Goal: Check status: Check status

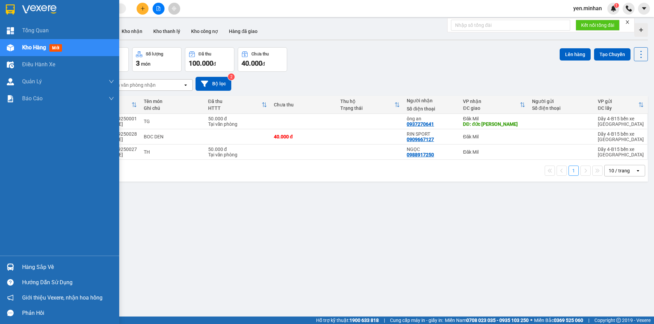
click at [7, 12] on img at bounding box center [10, 9] width 9 height 10
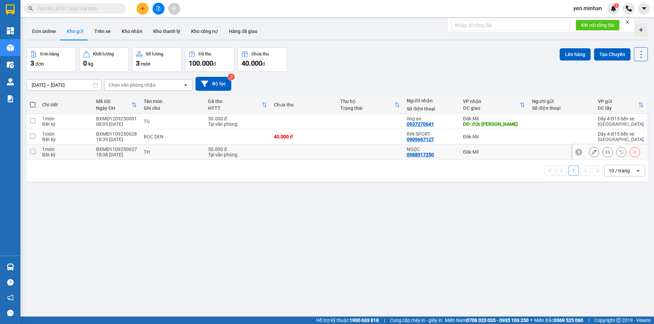
click at [162, 151] on div "TH" at bounding box center [172, 151] width 57 height 5
checkbox input "true"
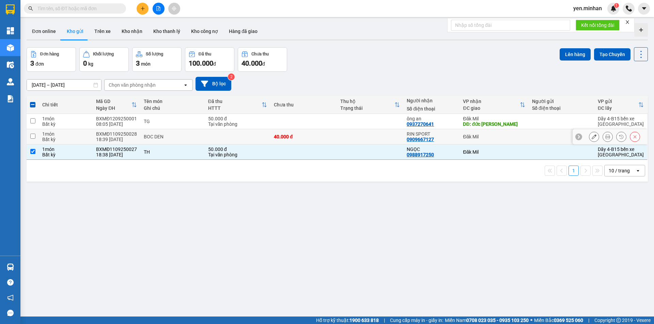
click at [183, 138] on div "BOC DEN" at bounding box center [172, 136] width 57 height 5
checkbox input "true"
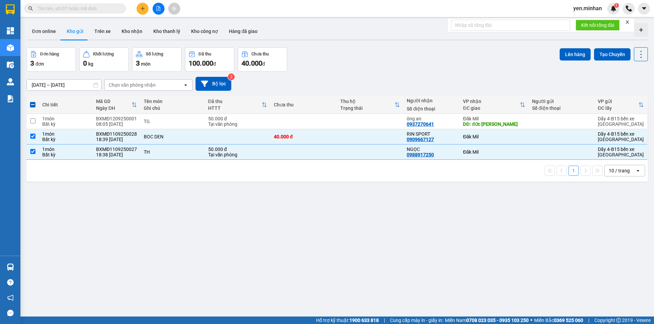
drag, startPoint x: 182, startPoint y: 163, endPoint x: 180, endPoint y: 155, distance: 8.7
click at [181, 162] on div "1 10 / trang open" at bounding box center [337, 171] width 621 height 22
drag, startPoint x: 179, startPoint y: 148, endPoint x: 179, endPoint y: 135, distance: 12.9
click at [179, 148] on td "TH" at bounding box center [172, 152] width 64 height 15
checkbox input "false"
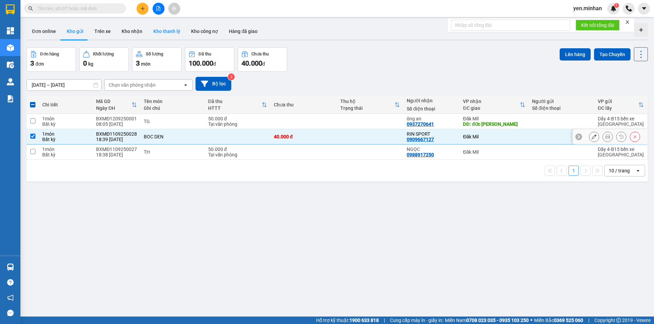
drag, startPoint x: 179, startPoint y: 135, endPoint x: 165, endPoint y: 32, distance: 104.7
click at [179, 132] on td "BOC DEN" at bounding box center [172, 136] width 64 height 15
checkbox input "false"
